Goal: Communication & Community: Answer question/provide support

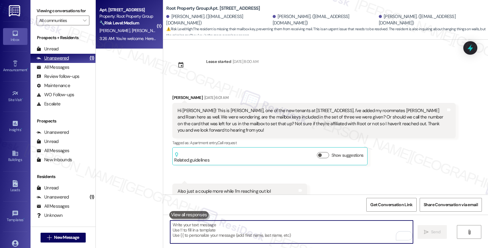
click at [68, 70] on div "All Messages" at bounding box center [53, 67] width 33 height 6
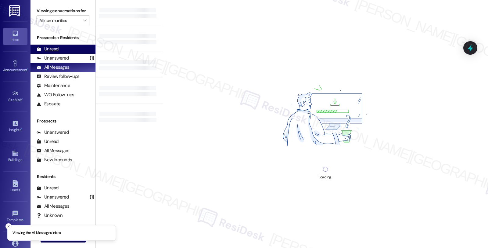
click at [55, 52] on div "Unread" at bounding box center [48, 49] width 22 height 6
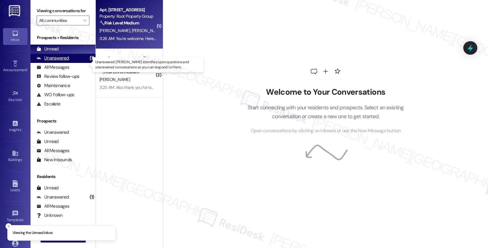
click at [68, 61] on div "Unanswered" at bounding box center [53, 58] width 32 height 6
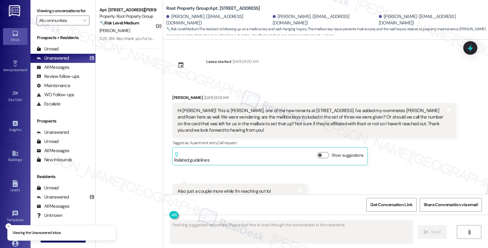
type textarea "Fetching suggested responses. Please feel free to read through the conversation…"
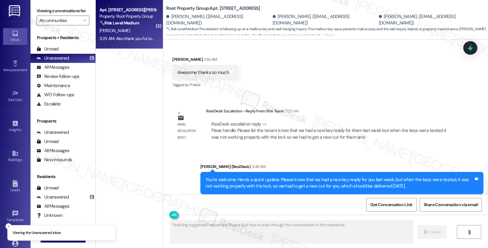
click at [136, 32] on div "[PERSON_NAME]" at bounding box center [128, 31] width 58 height 8
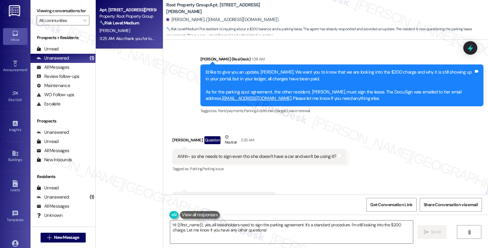
scroll to position [1078, 0]
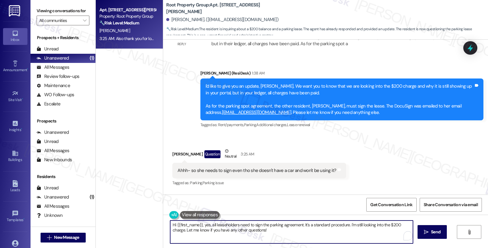
drag, startPoint x: 200, startPoint y: 224, endPoint x: 159, endPoint y: 223, distance: 41.5
click at [163, 223] on div "Hi {{first_name}}, yes, all leaseholders need to sign the parking agreement. It…" at bounding box center [325, 237] width 325 height 46
drag, startPoint x: 313, startPoint y: 224, endPoint x: 334, endPoint y: 232, distance: 22.1
click at [334, 232] on textarea "Yes, all leaseholders need to sign the parking agreement. It's a standard proce…" at bounding box center [291, 231] width 243 height 23
drag, startPoint x: 269, startPoint y: 224, endPoint x: 366, endPoint y: 226, distance: 97.3
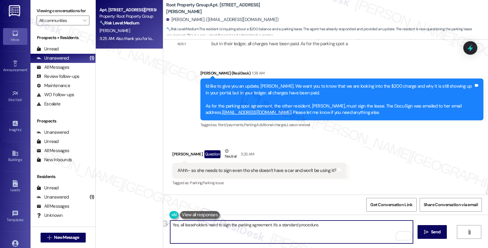
click at [366, 226] on textarea "Yes, all leaseholders need to sign the parking agreement. It's a standard proce…" at bounding box center [291, 231] width 243 height 23
type textarea "Yes, all leaseholders need to sign the parking agreement."
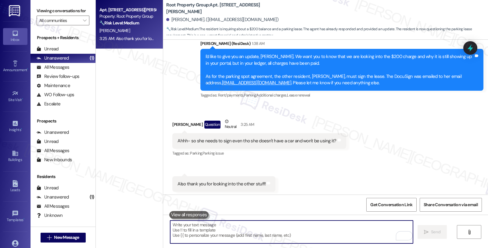
scroll to position [1112, 0]
